Goal: Transaction & Acquisition: Purchase product/service

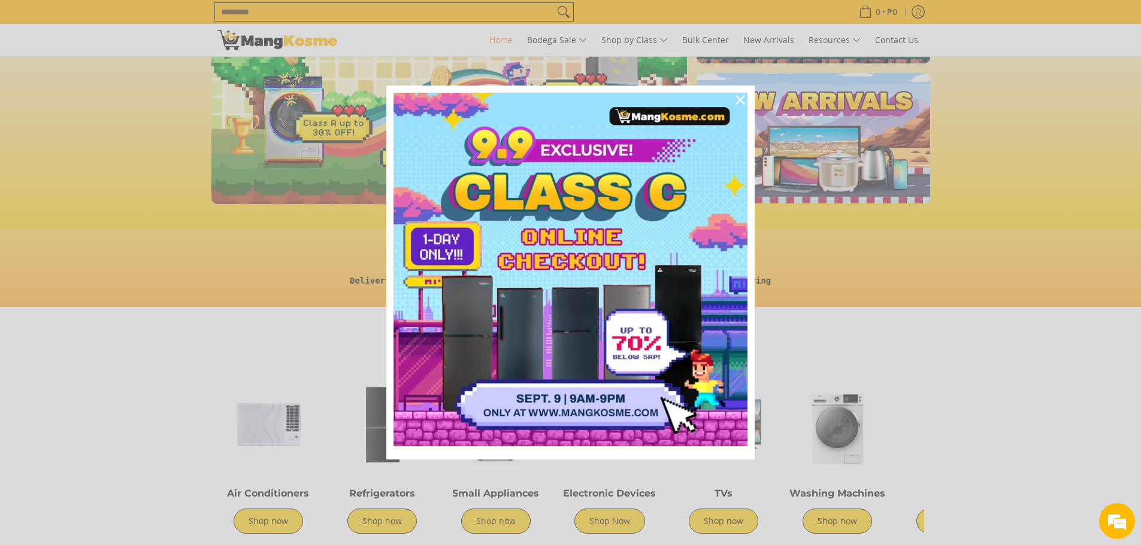
scroll to position [410, 0]
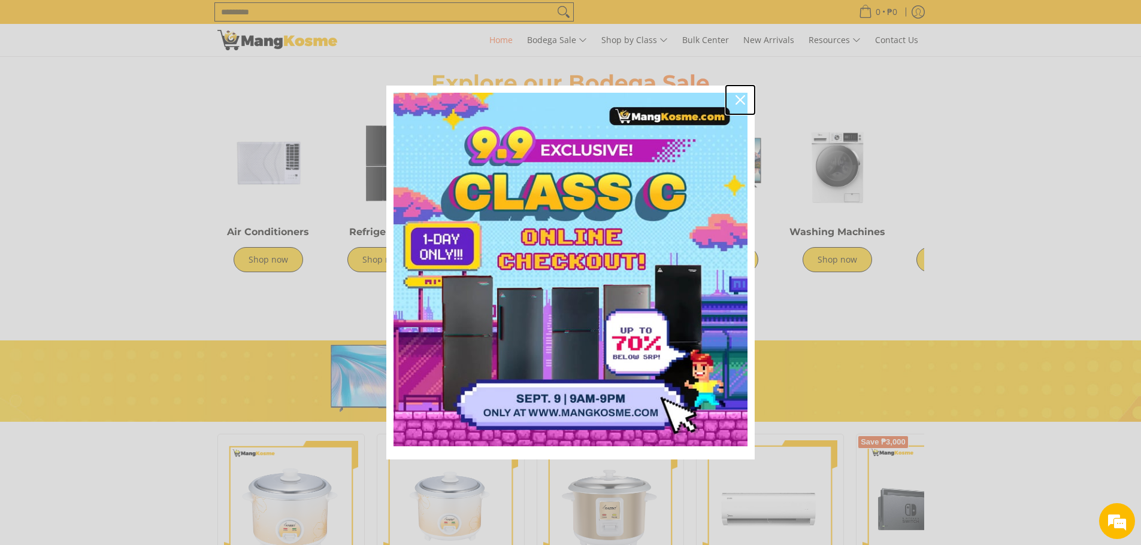
click at [735, 99] on icon "close icon" at bounding box center [740, 100] width 10 height 10
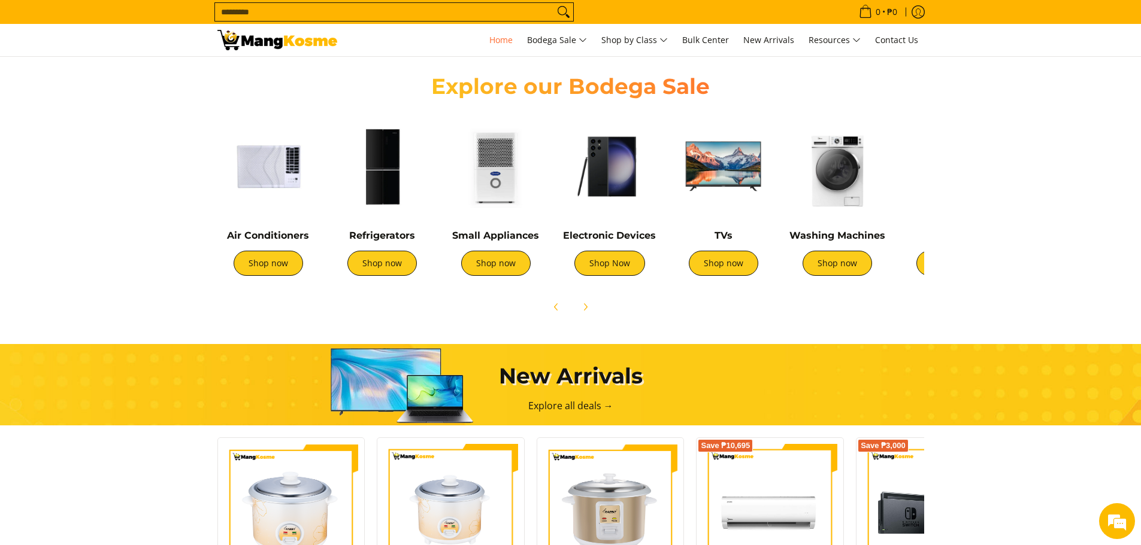
scroll to position [246, 0]
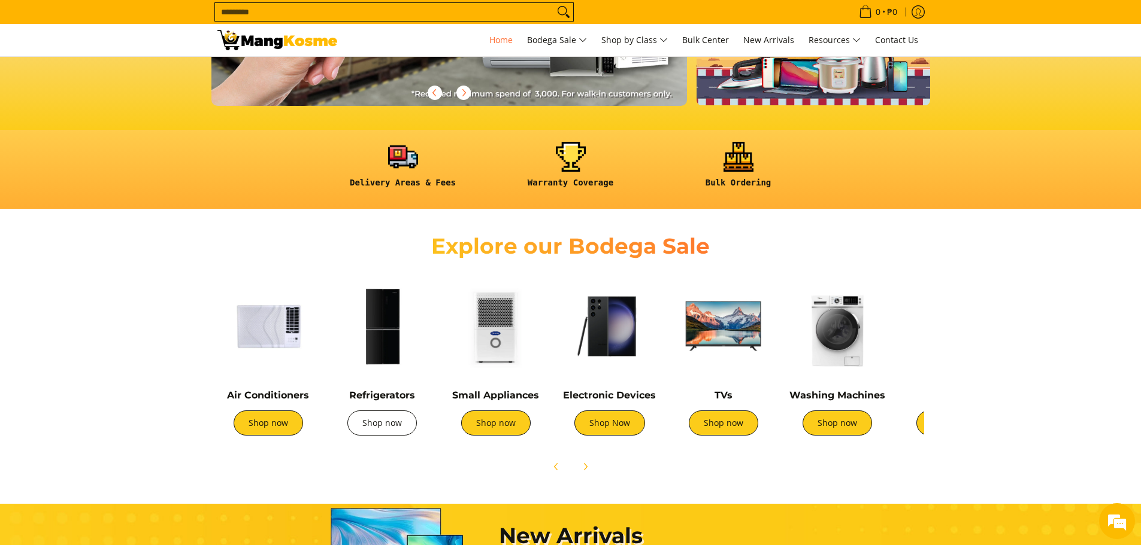
click at [375, 427] on link "Shop now" at bounding box center [381, 423] width 69 height 25
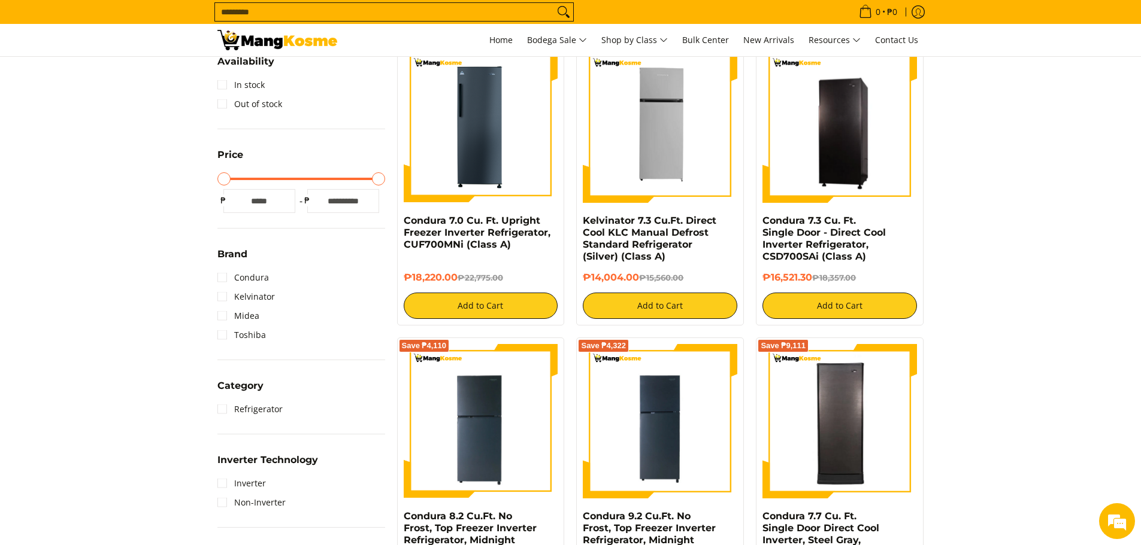
scroll to position [230, 0]
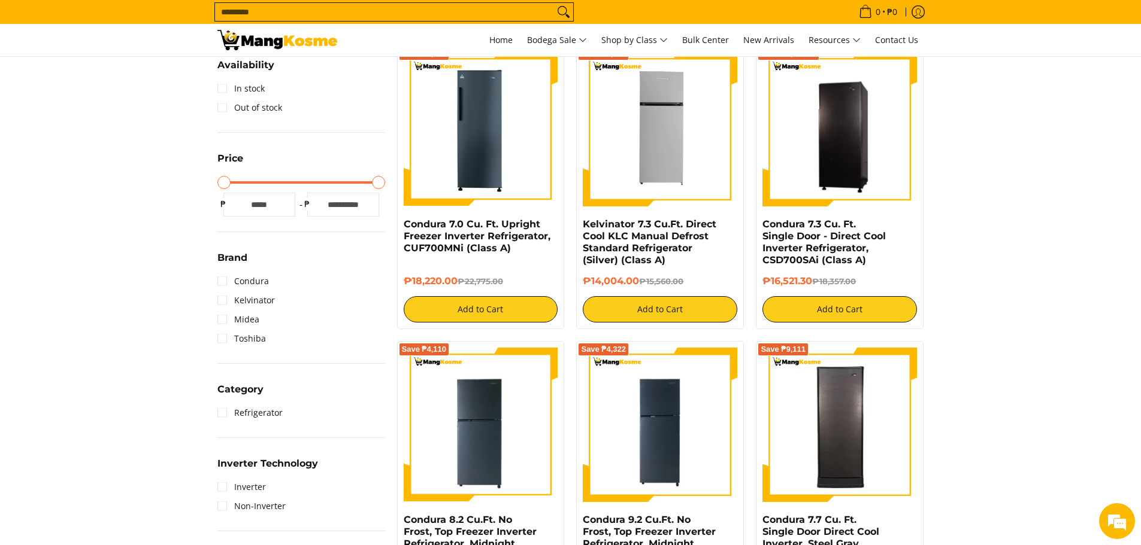
drag, startPoint x: 0, startPoint y: 0, endPoint x: 1149, endPoint y: 99, distance: 1153.3
click at [231, 90] on link "In stock" at bounding box center [240, 88] width 47 height 19
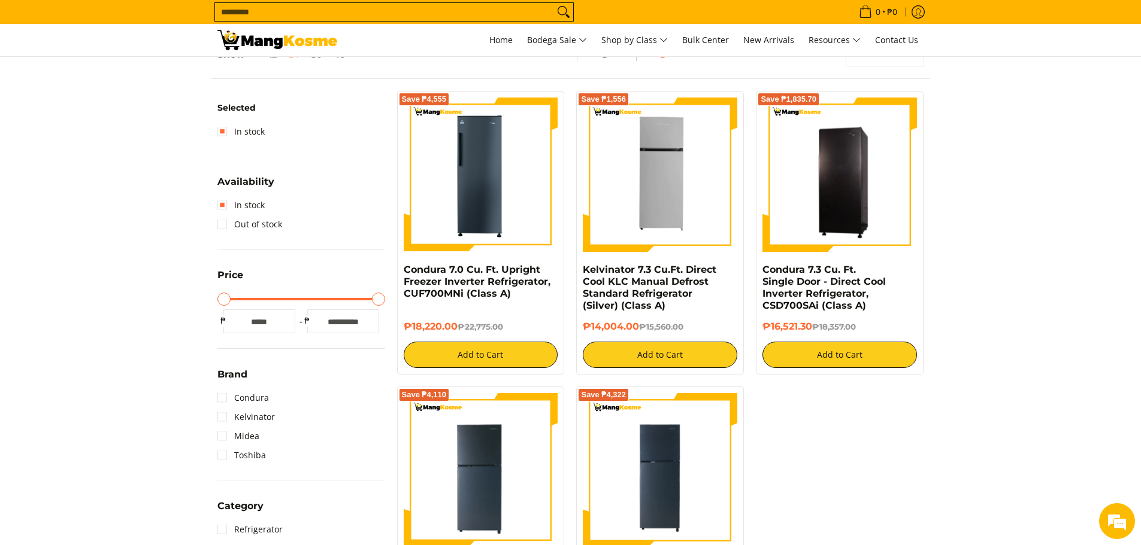
scroll to position [183, 0]
